Goal: Transaction & Acquisition: Book appointment/travel/reservation

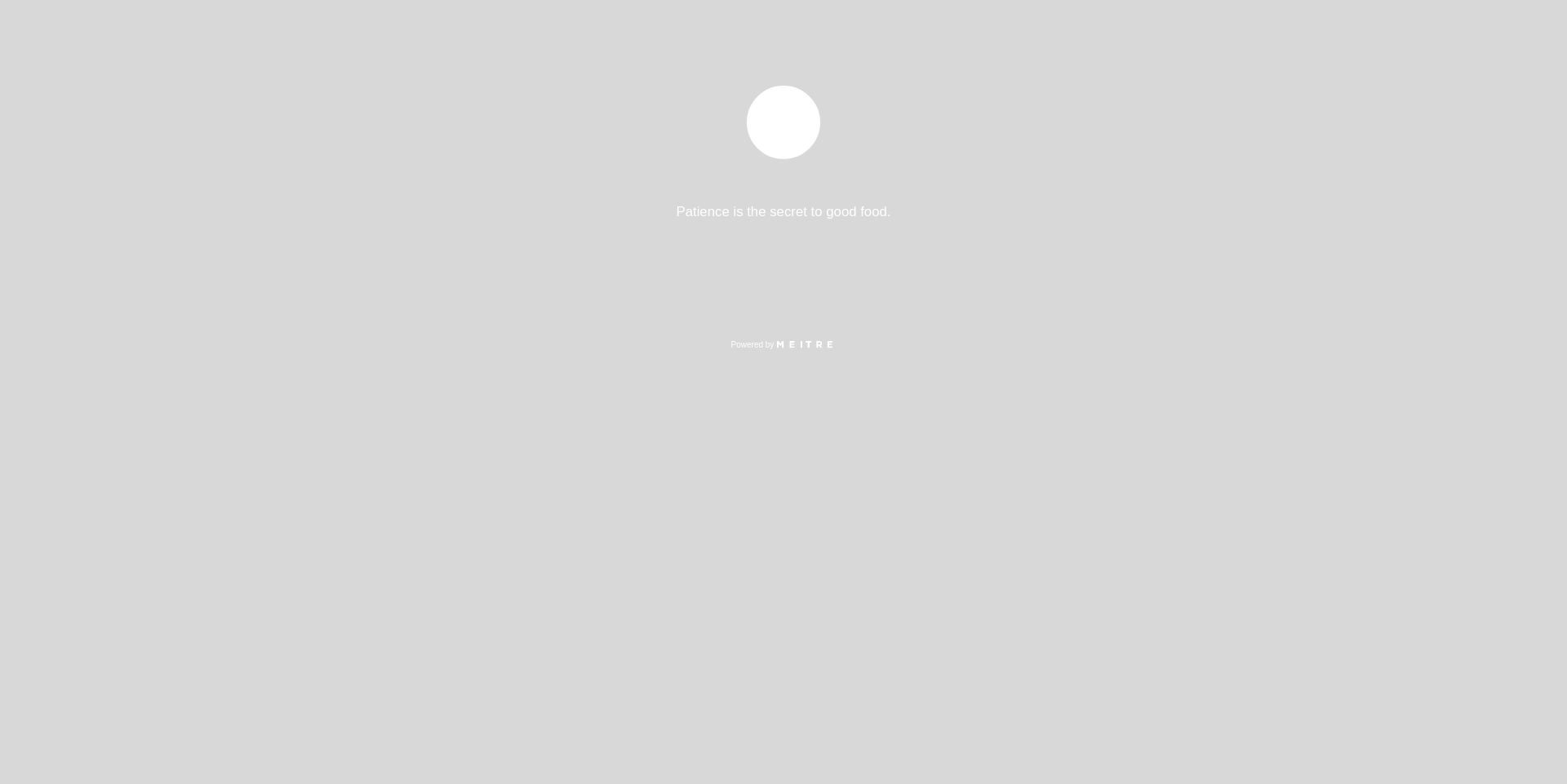
select select "es"
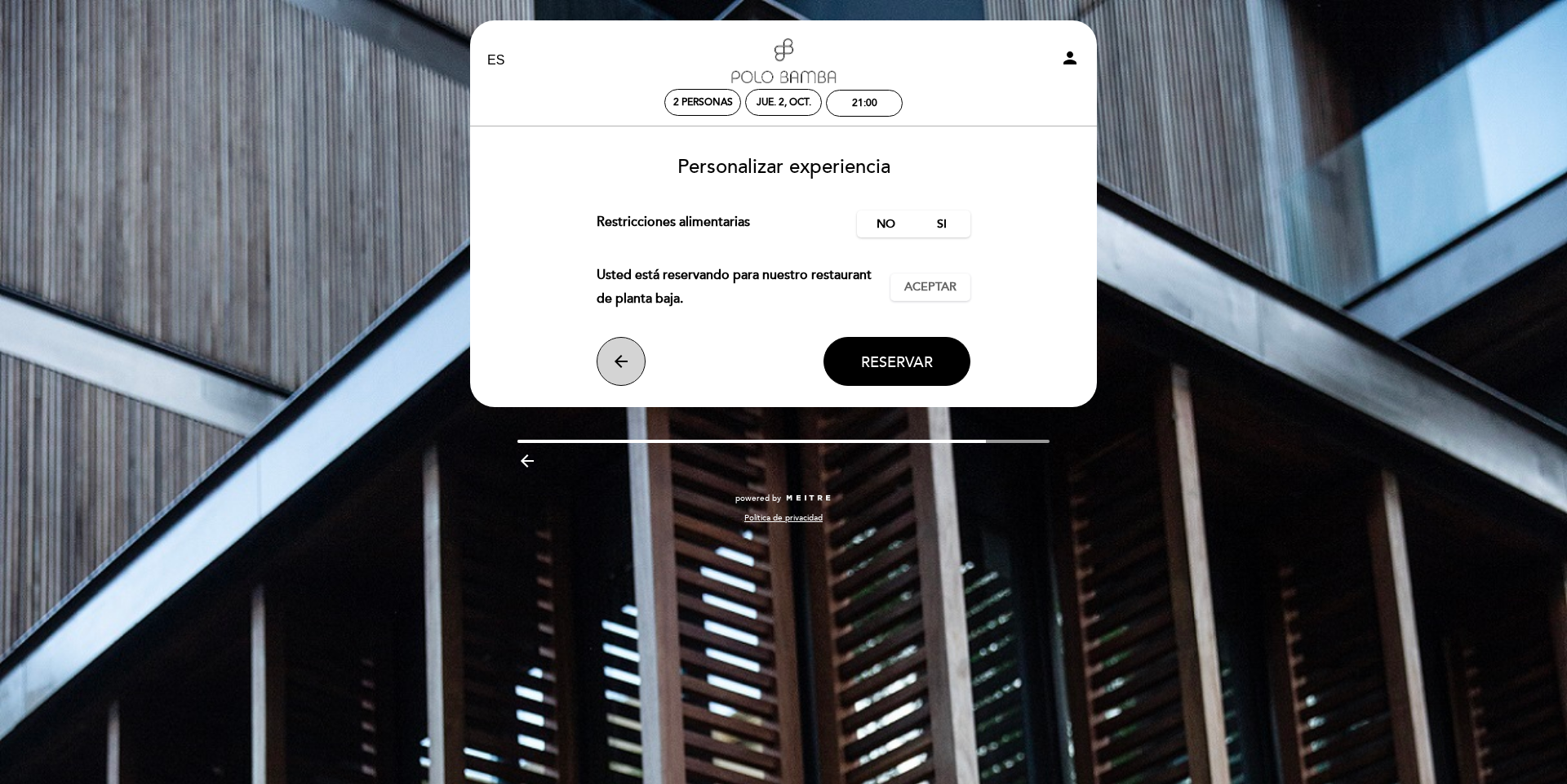
click at [631, 369] on button "arrow_back" at bounding box center [621, 361] width 49 height 49
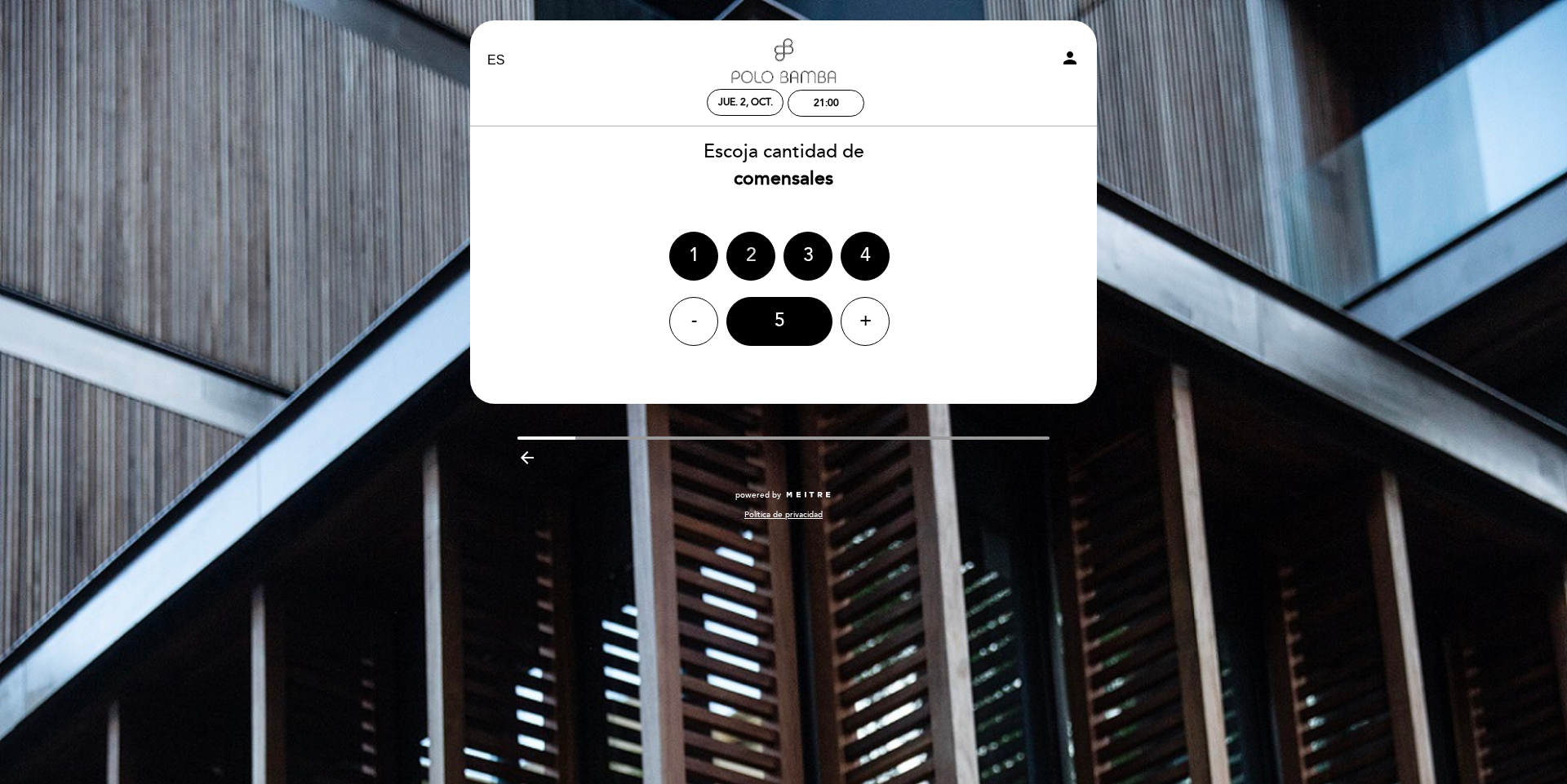
click at [753, 258] on div "2" at bounding box center [750, 256] width 49 height 49
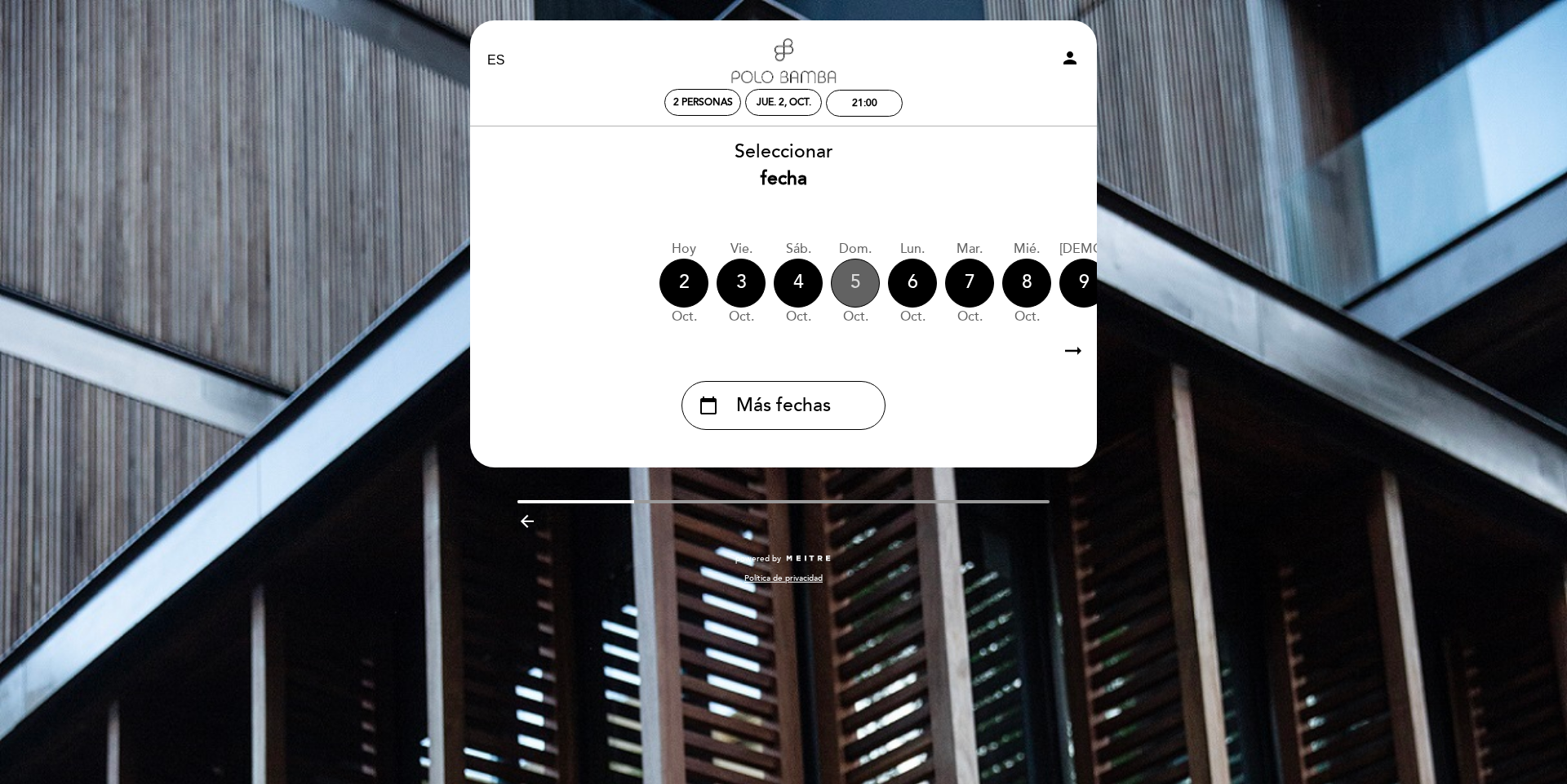
click at [859, 287] on div "5" at bounding box center [855, 283] width 49 height 49
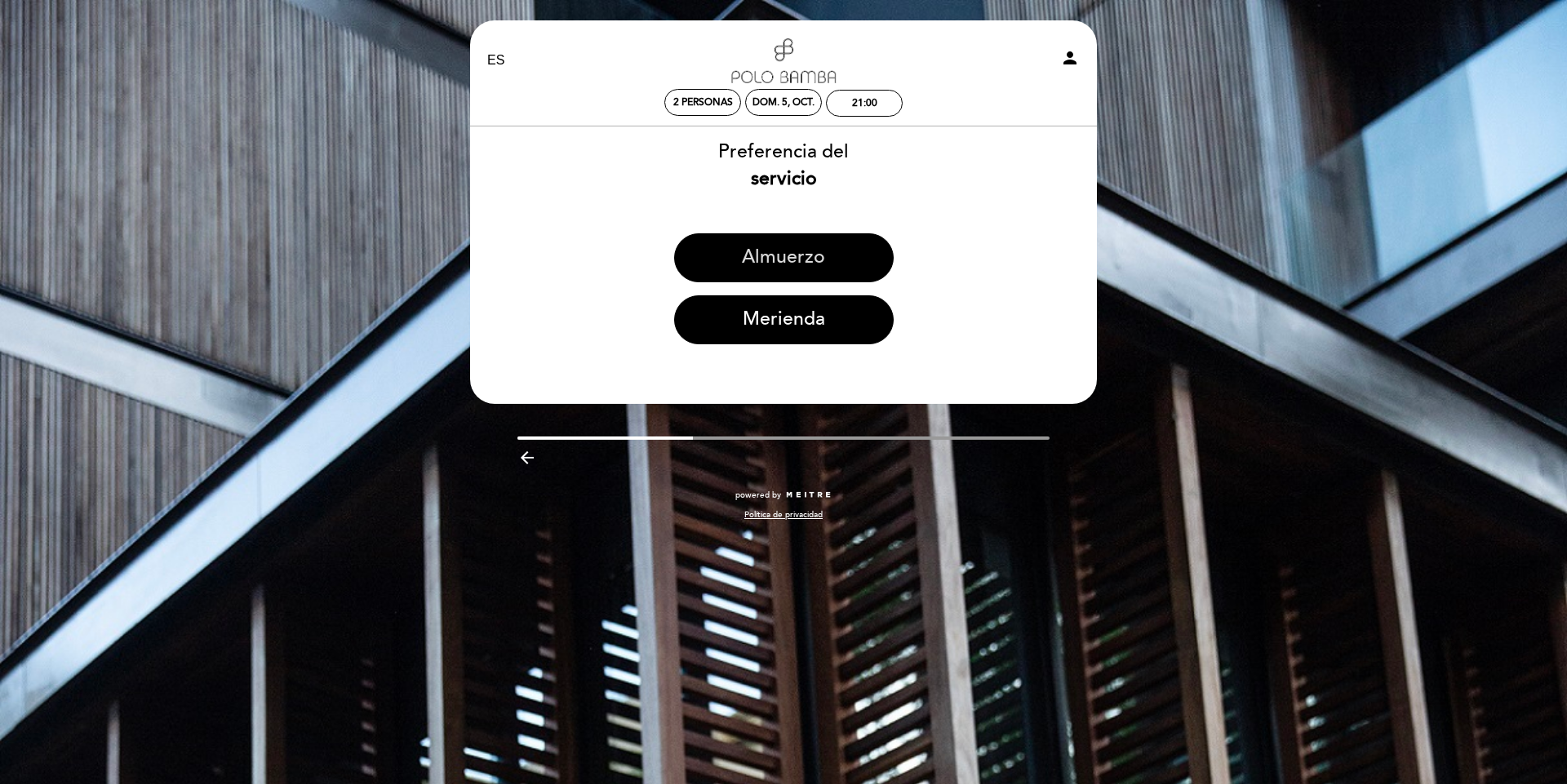
click at [802, 259] on button "Almuerzo" at bounding box center [784, 258] width 220 height 49
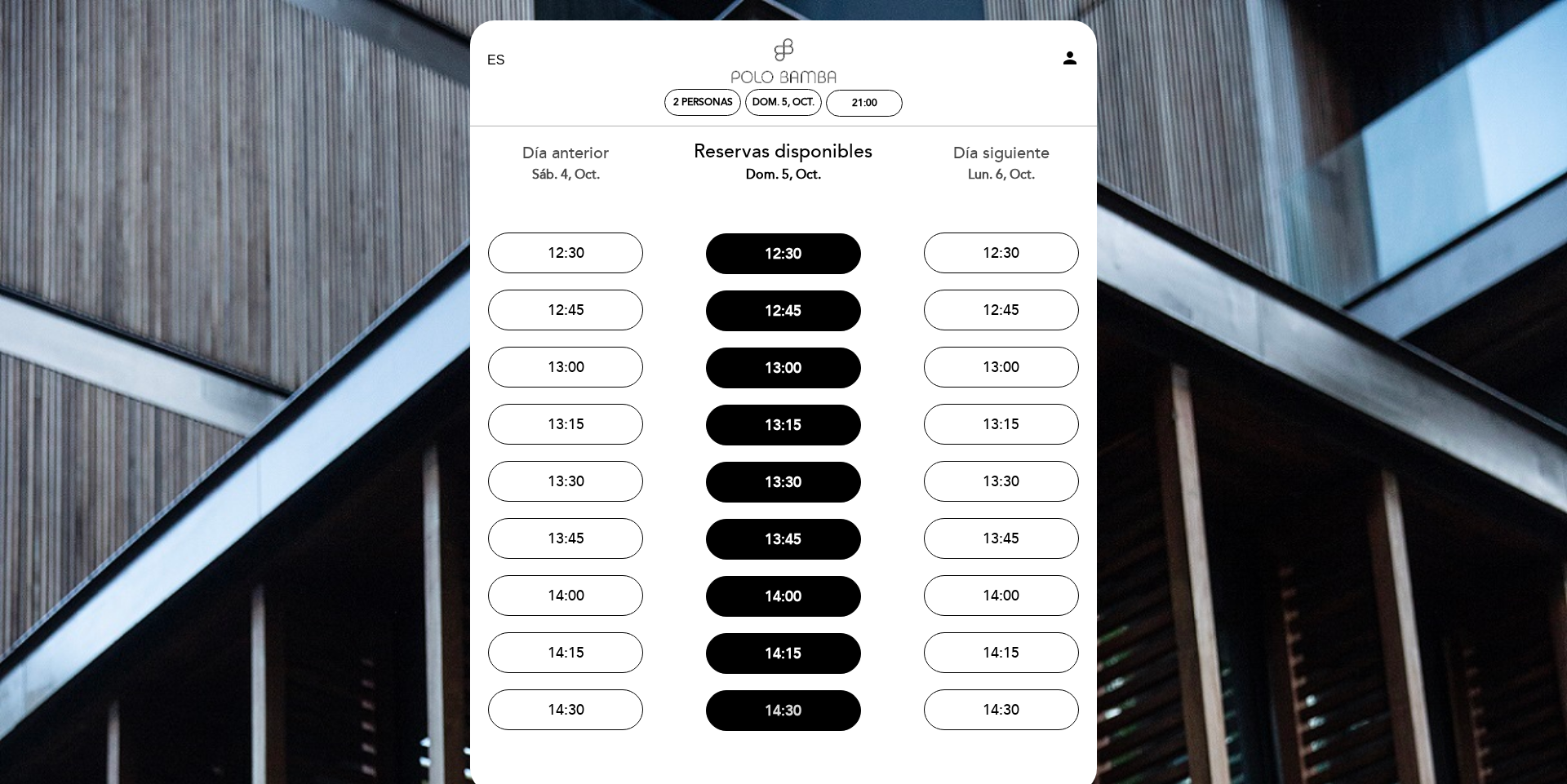
click at [801, 713] on button "14:30" at bounding box center [784, 709] width 155 height 41
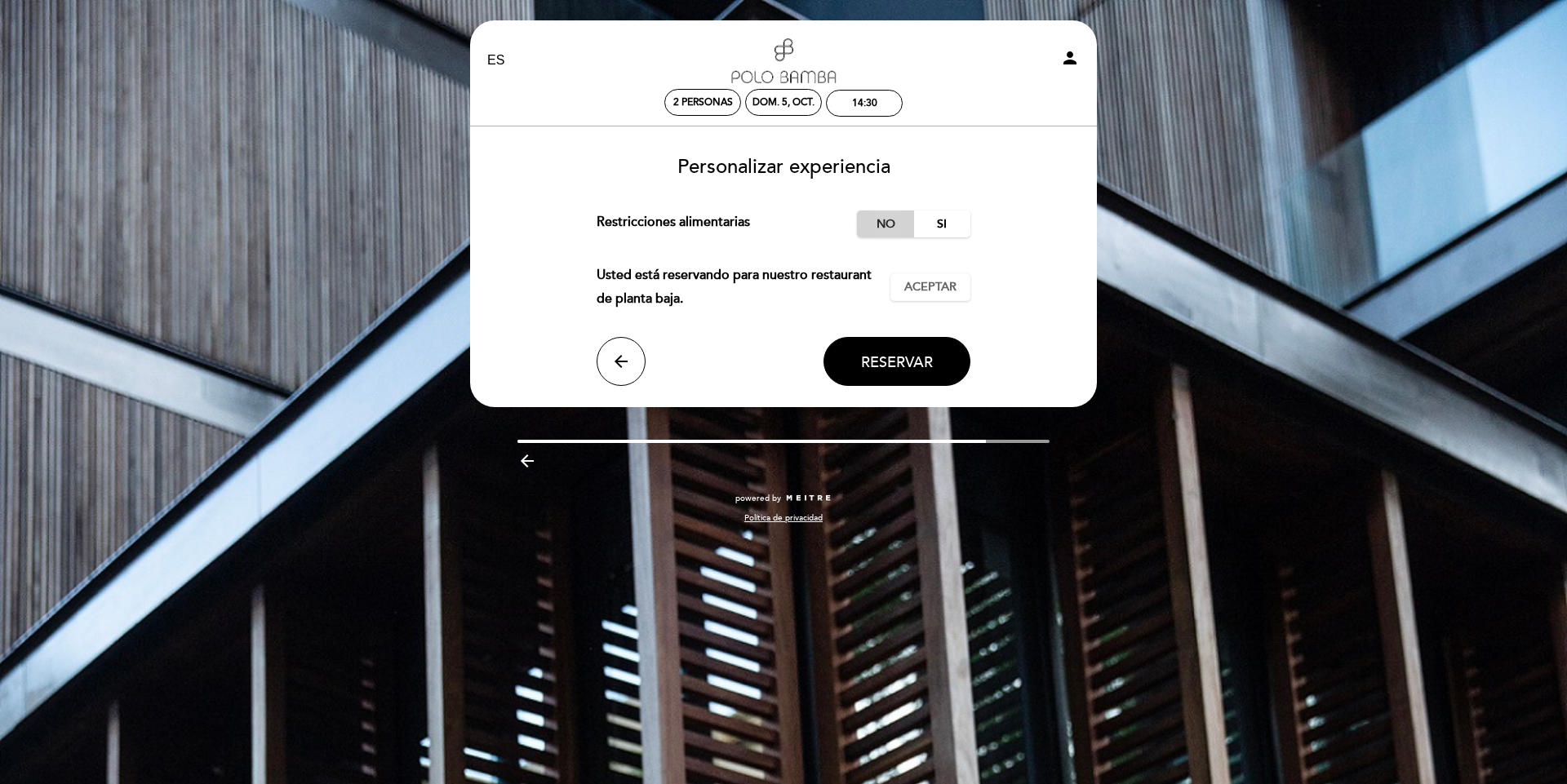
click at [889, 230] on label "No" at bounding box center [885, 223] width 57 height 26
click at [909, 375] on button "Reservar" at bounding box center [896, 361] width 147 height 49
click at [909, 370] on span "Reservar" at bounding box center [897, 360] width 72 height 18
